Goal: Task Accomplishment & Management: Manage account settings

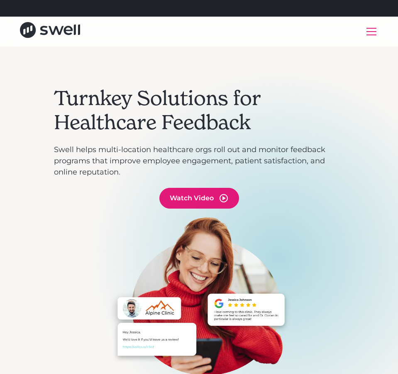
click at [363, 32] on div "menu" at bounding box center [372, 32] width 20 height 20
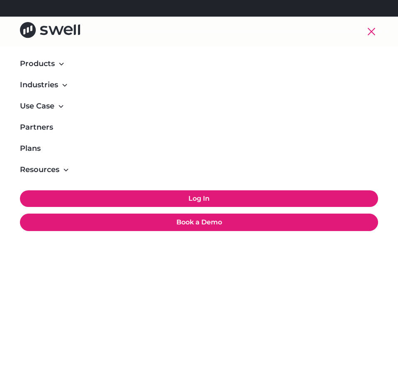
click at [219, 200] on link "Log In" at bounding box center [199, 198] width 358 height 17
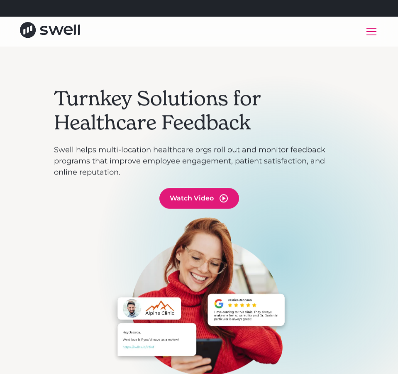
click at [371, 32] on div "menu" at bounding box center [372, 32] width 20 height 20
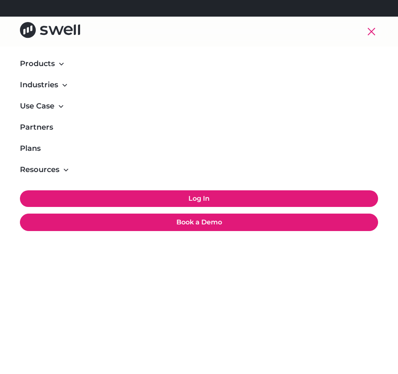
click at [195, 197] on link "Log In" at bounding box center [199, 198] width 358 height 17
